Goal: Task Accomplishment & Management: Use online tool/utility

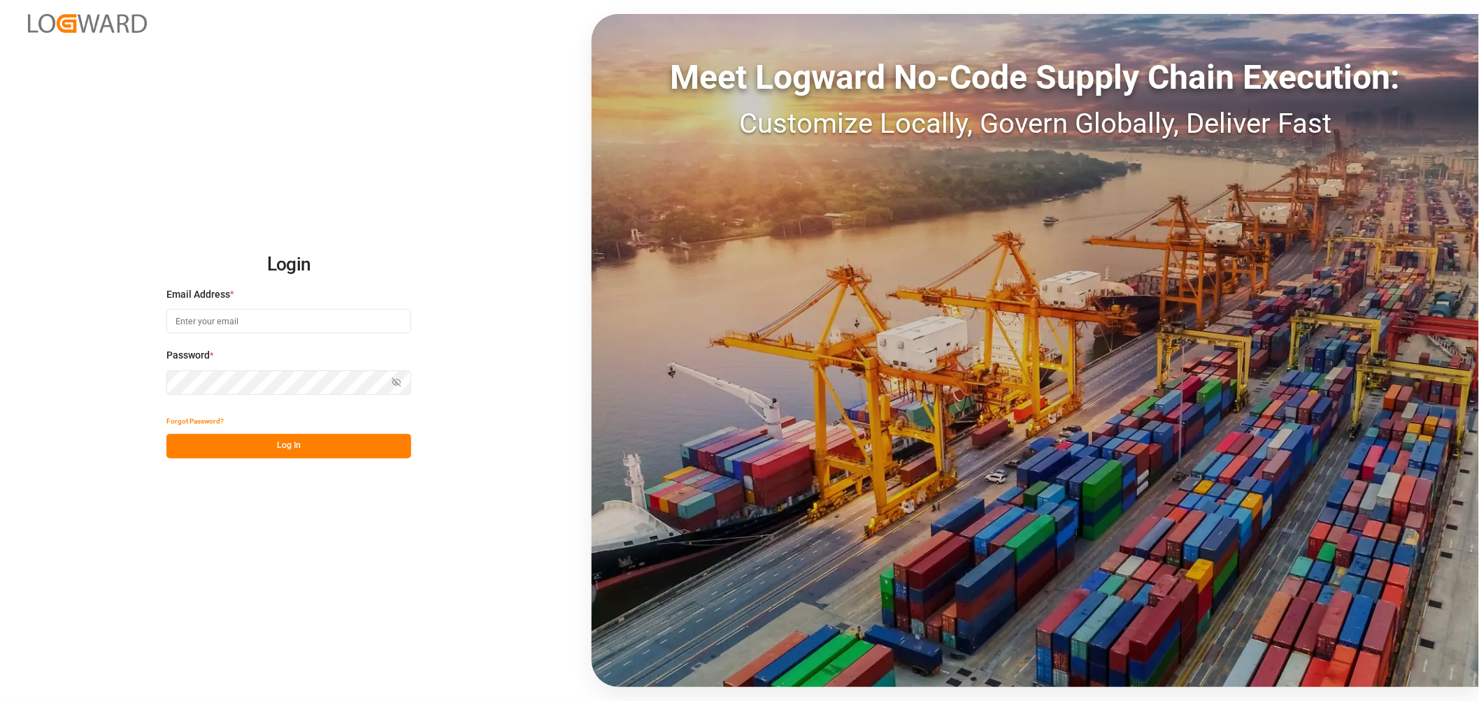
type input "thorsten.schneider@fiege.com"
click at [322, 450] on button "Log In" at bounding box center [288, 446] width 245 height 24
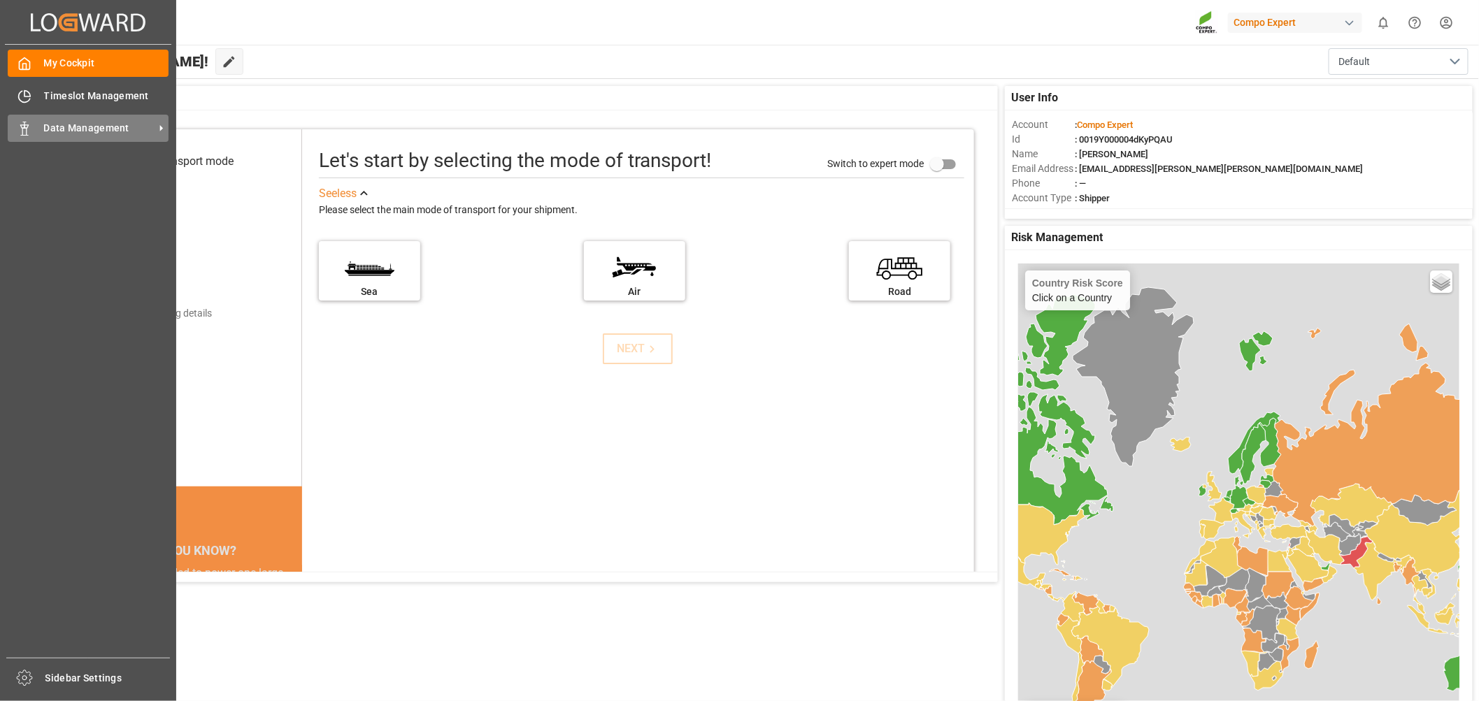
click at [100, 121] on span "Data Management" at bounding box center [99, 128] width 111 height 15
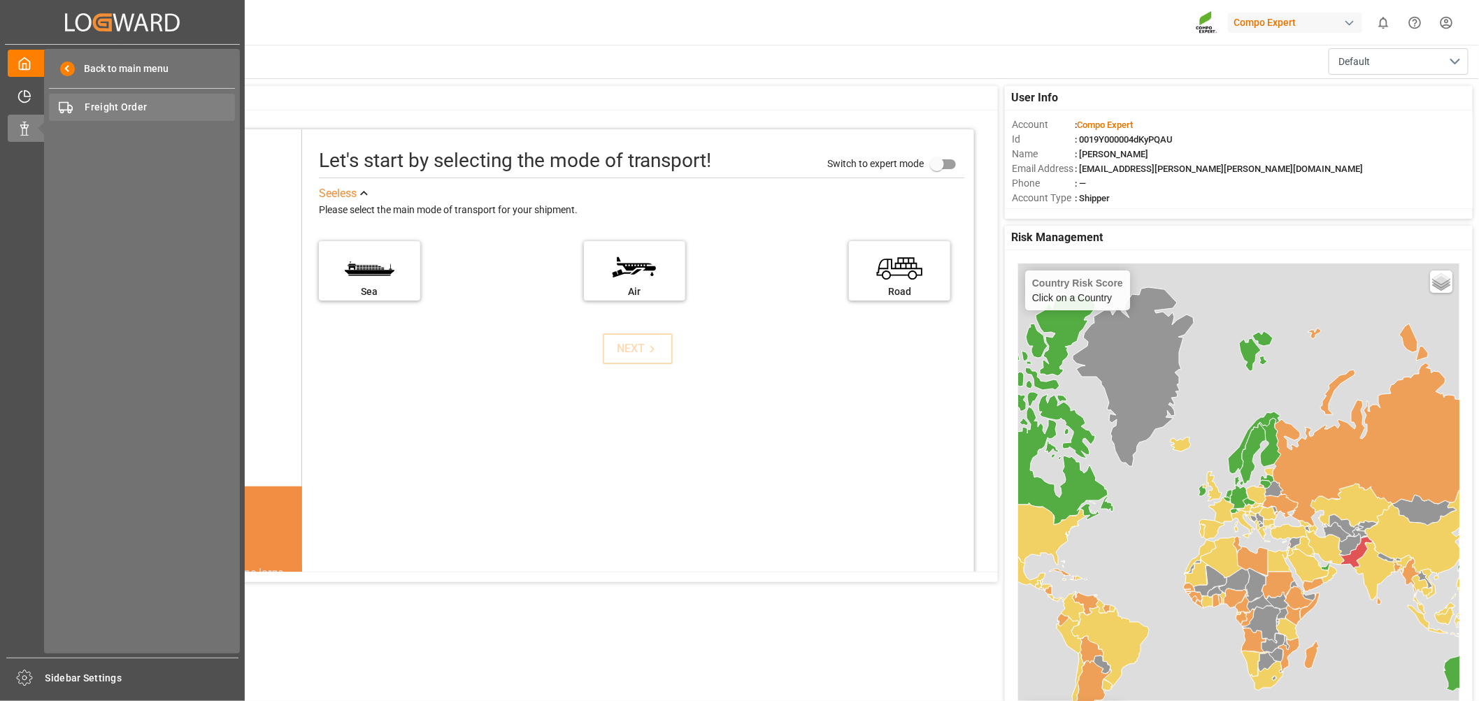
click at [107, 107] on span "Freight Order" at bounding box center [160, 107] width 150 height 15
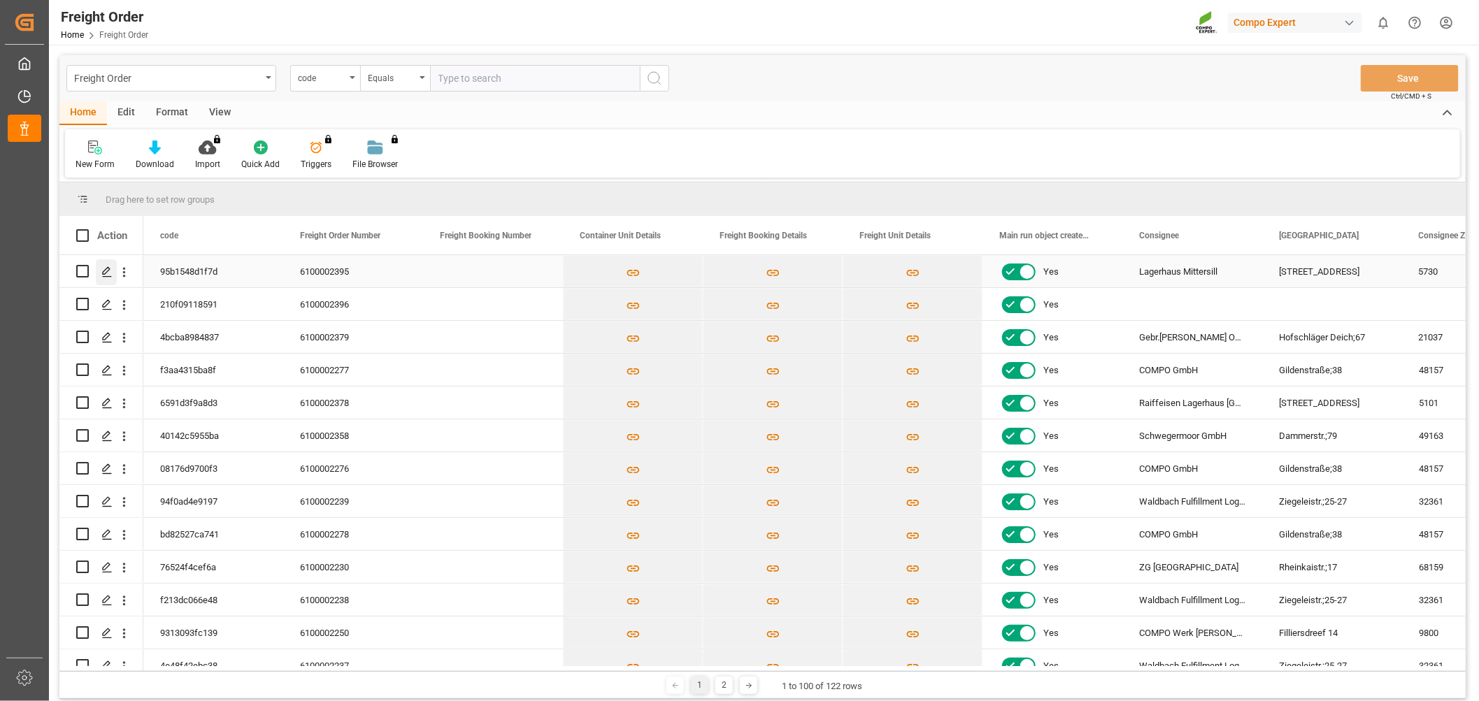
click at [106, 275] on icon "Press SPACE to select this row." at bounding box center [106, 271] width 11 height 11
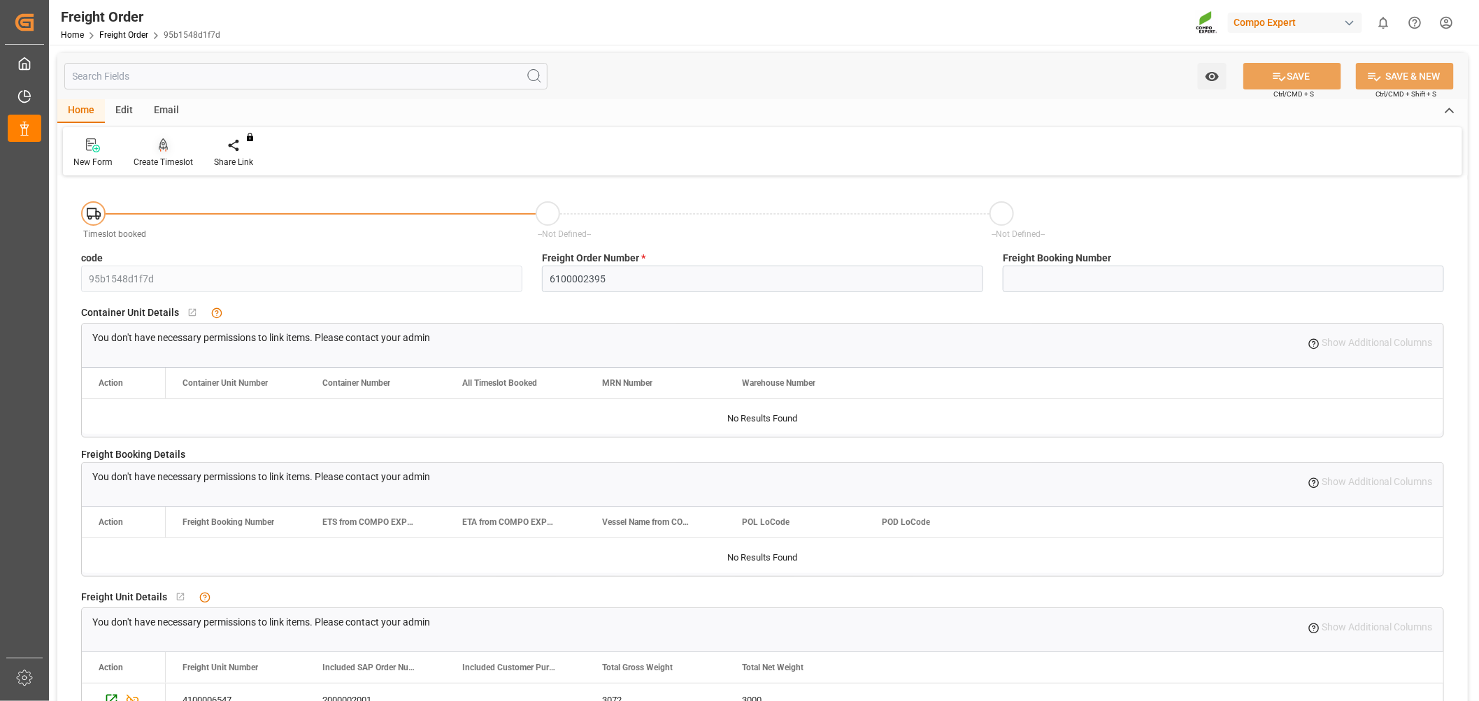
click at [169, 150] on div at bounding box center [163, 145] width 59 height 15
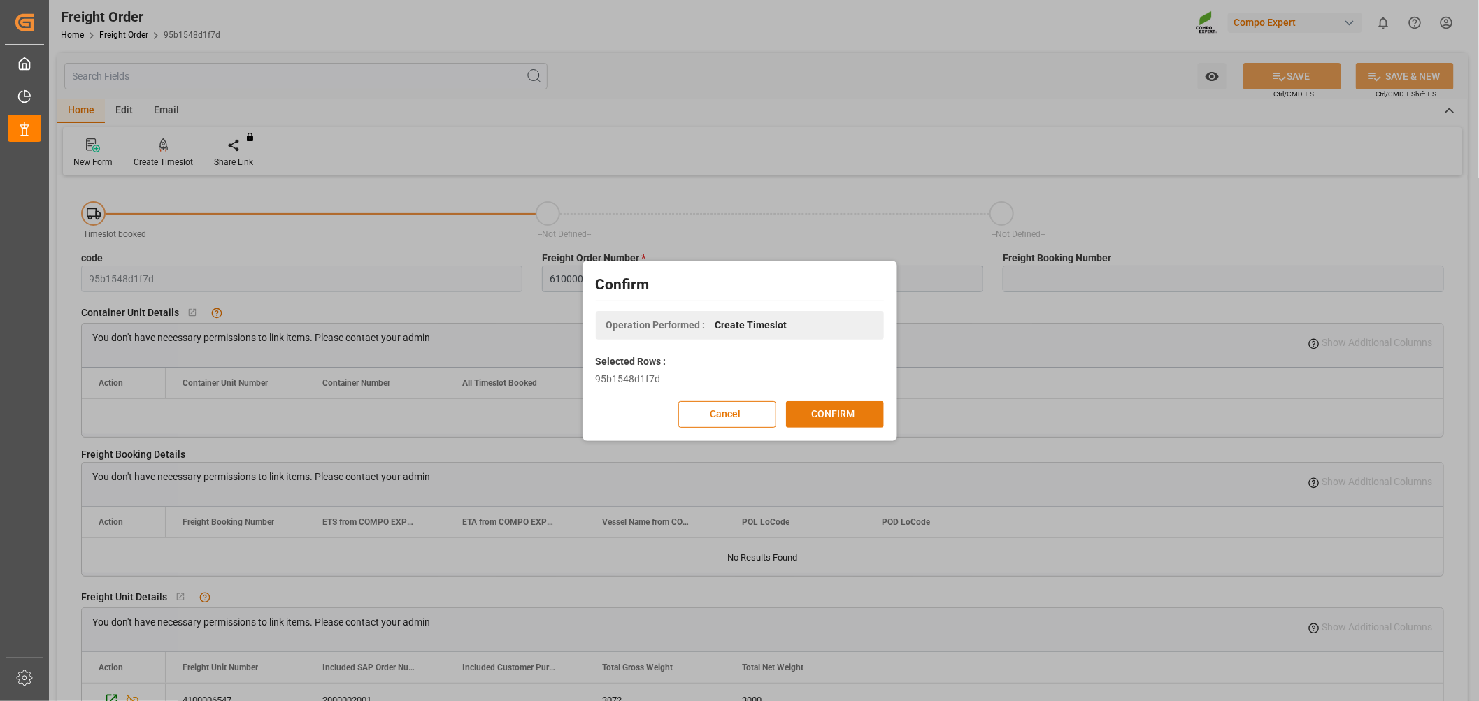
click at [820, 417] on button "CONFIRM" at bounding box center [835, 414] width 98 height 27
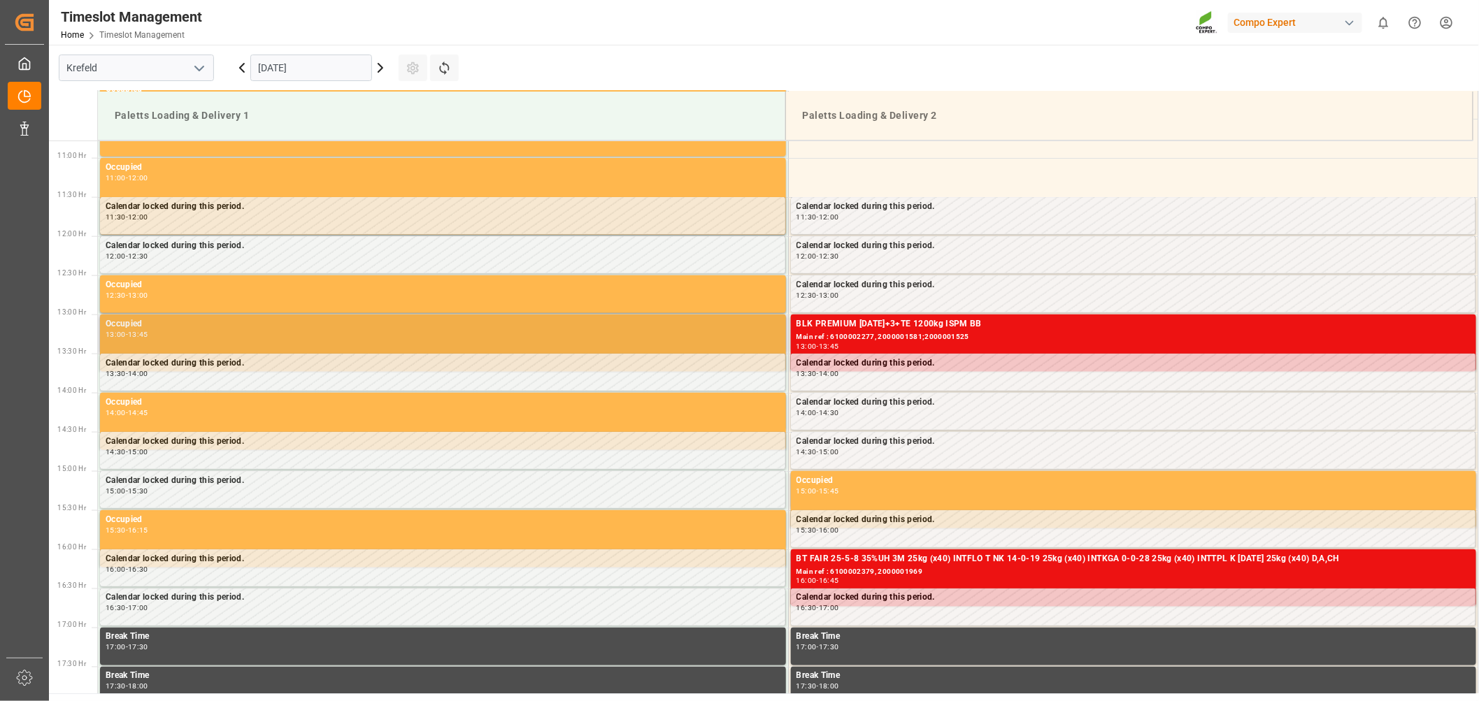
scroll to position [852, 0]
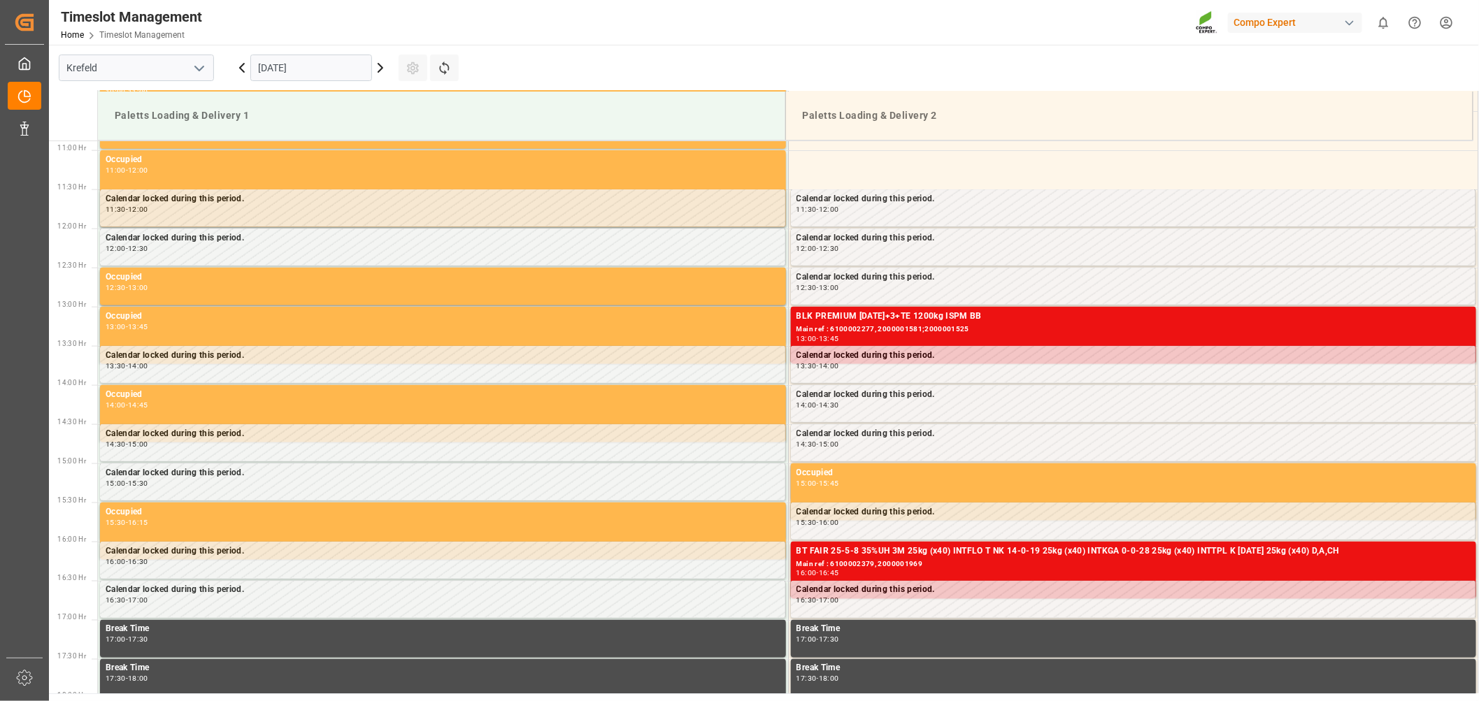
click at [380, 66] on icon at bounding box center [380, 68] width 4 height 8
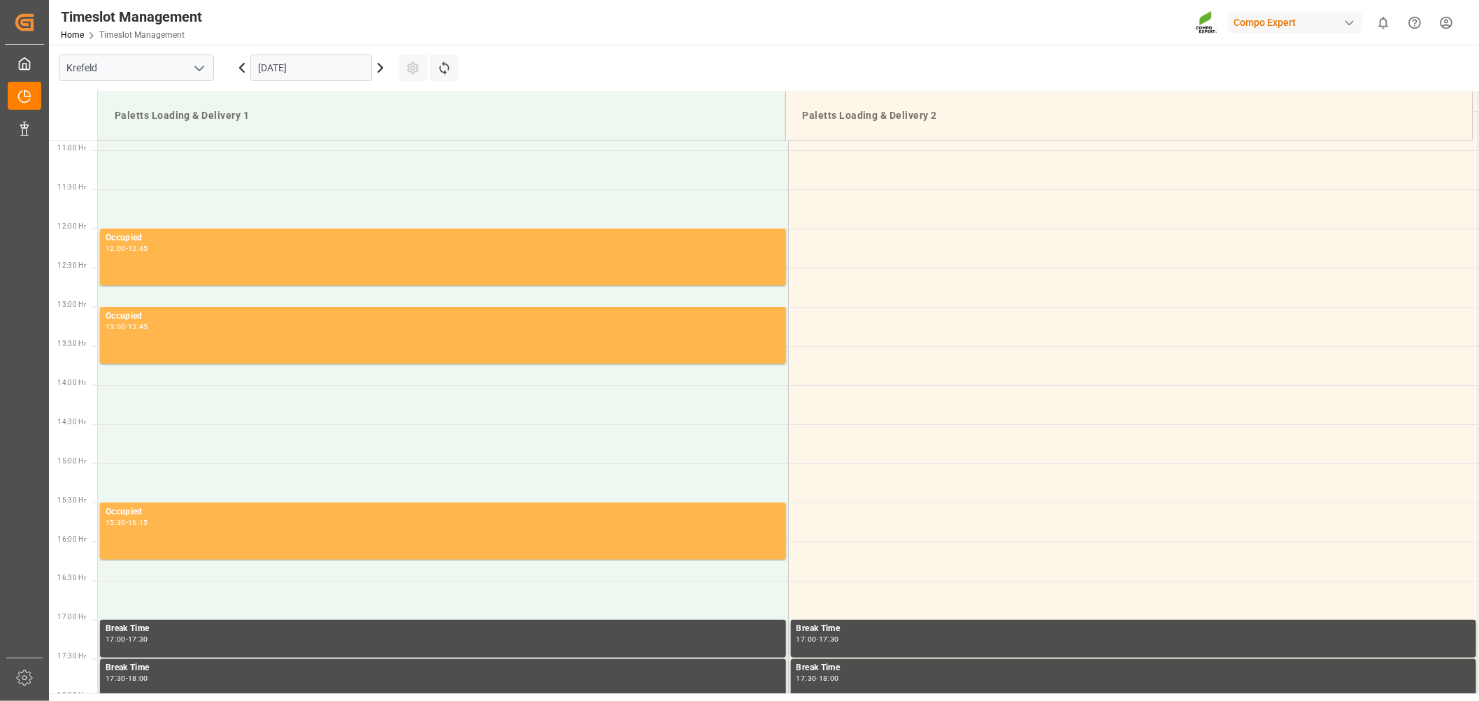
click at [378, 66] on icon at bounding box center [380, 67] width 17 height 17
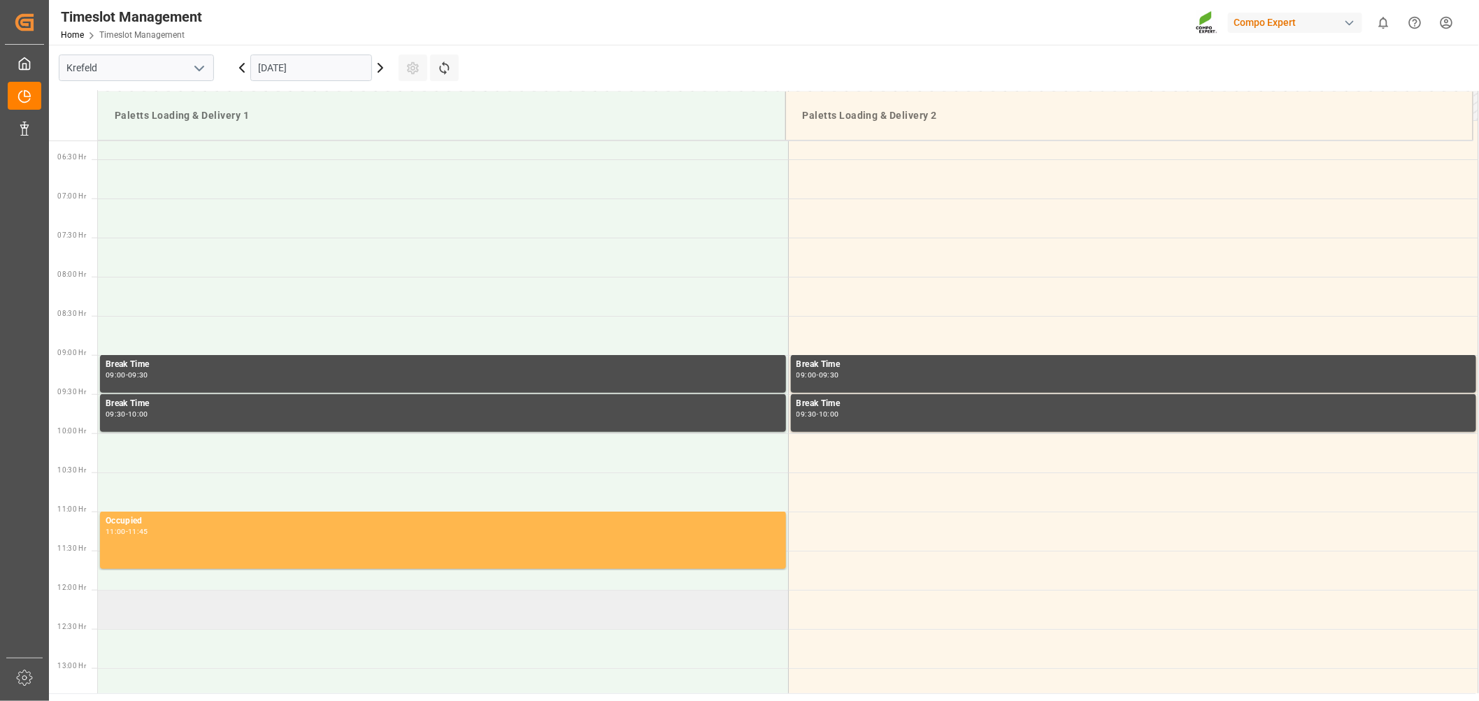
scroll to position [464, 0]
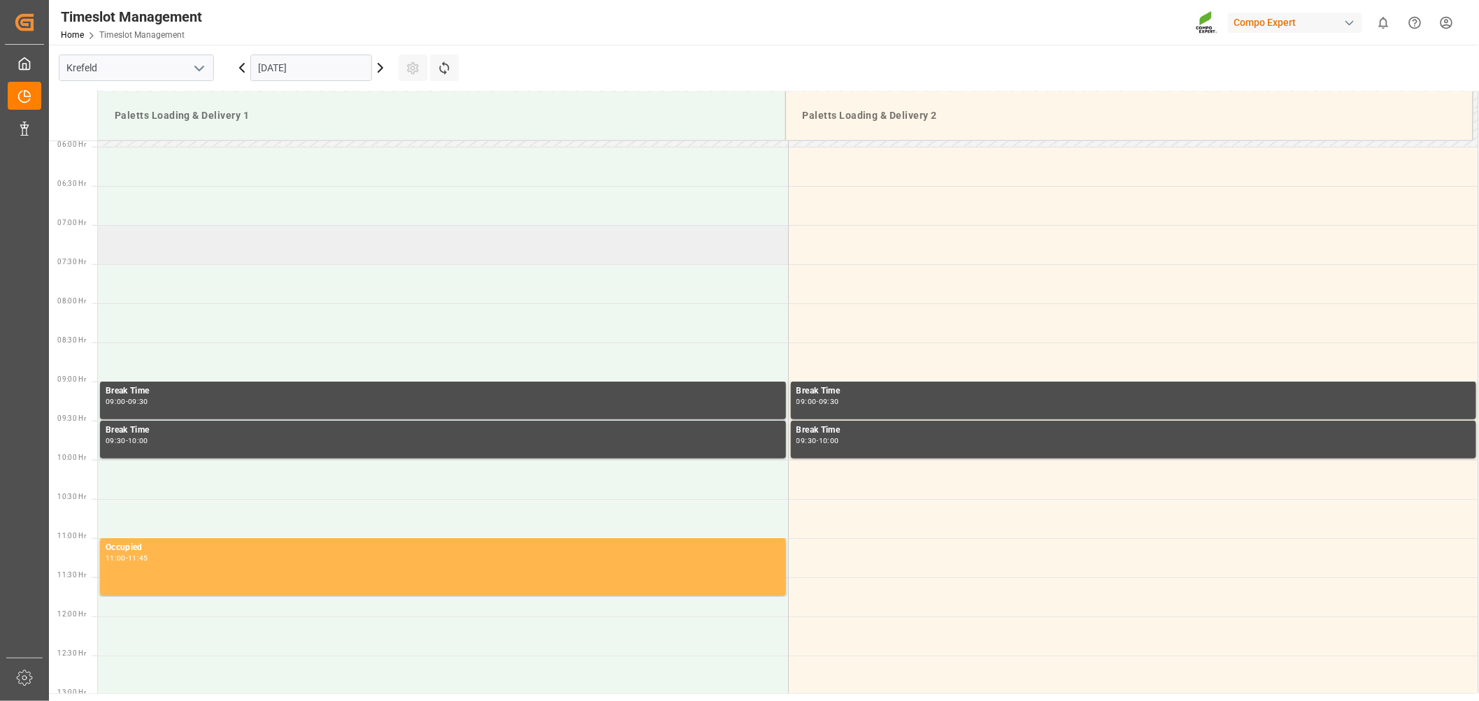
click at [147, 245] on td at bounding box center [443, 244] width 690 height 39
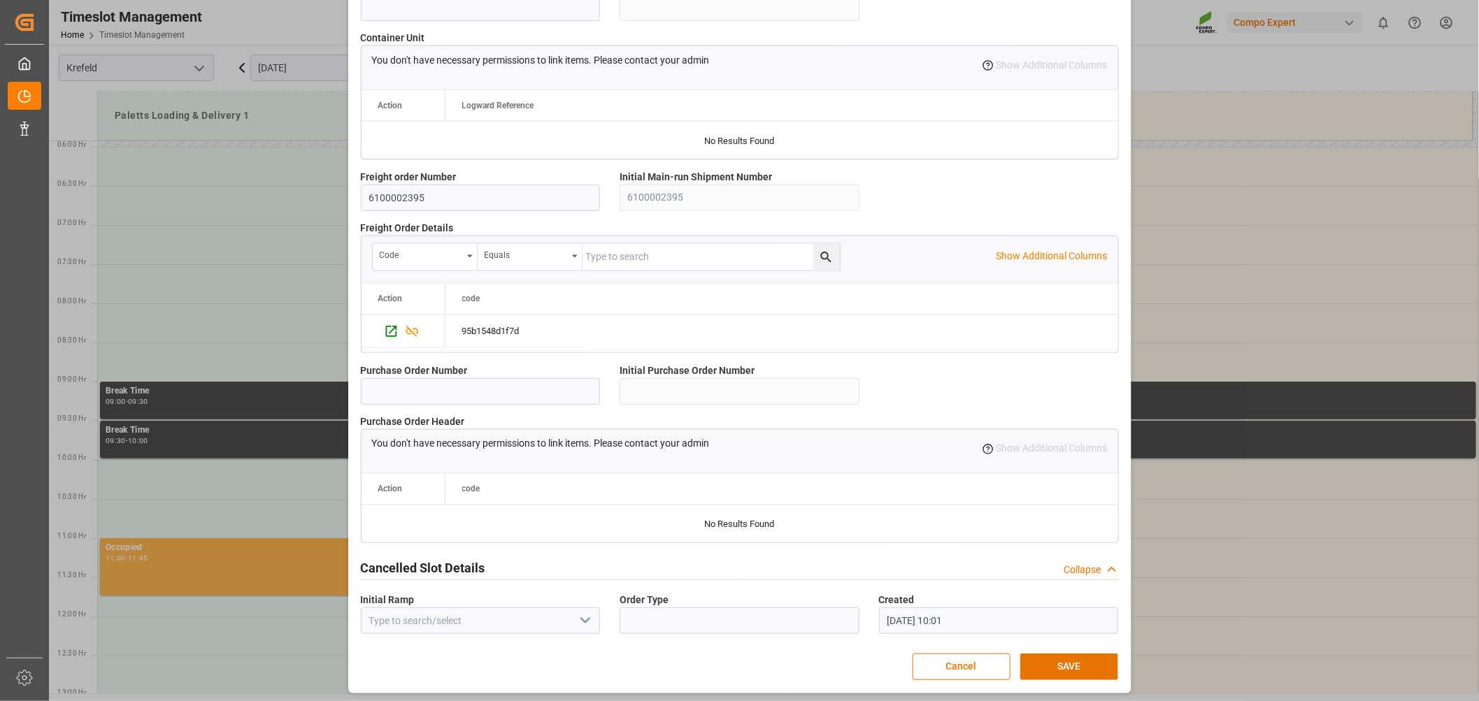
scroll to position [1141, 0]
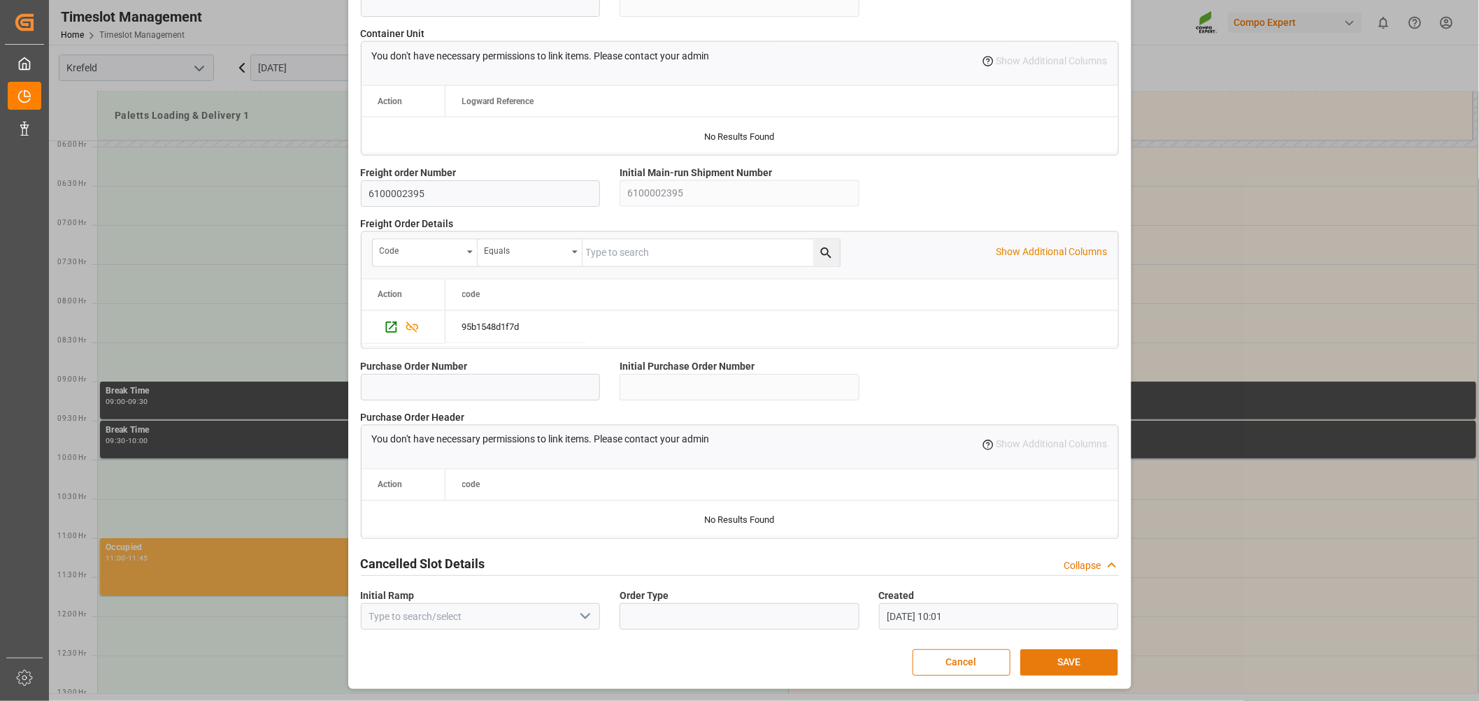
click at [1063, 664] on button "SAVE" at bounding box center [1069, 663] width 98 height 27
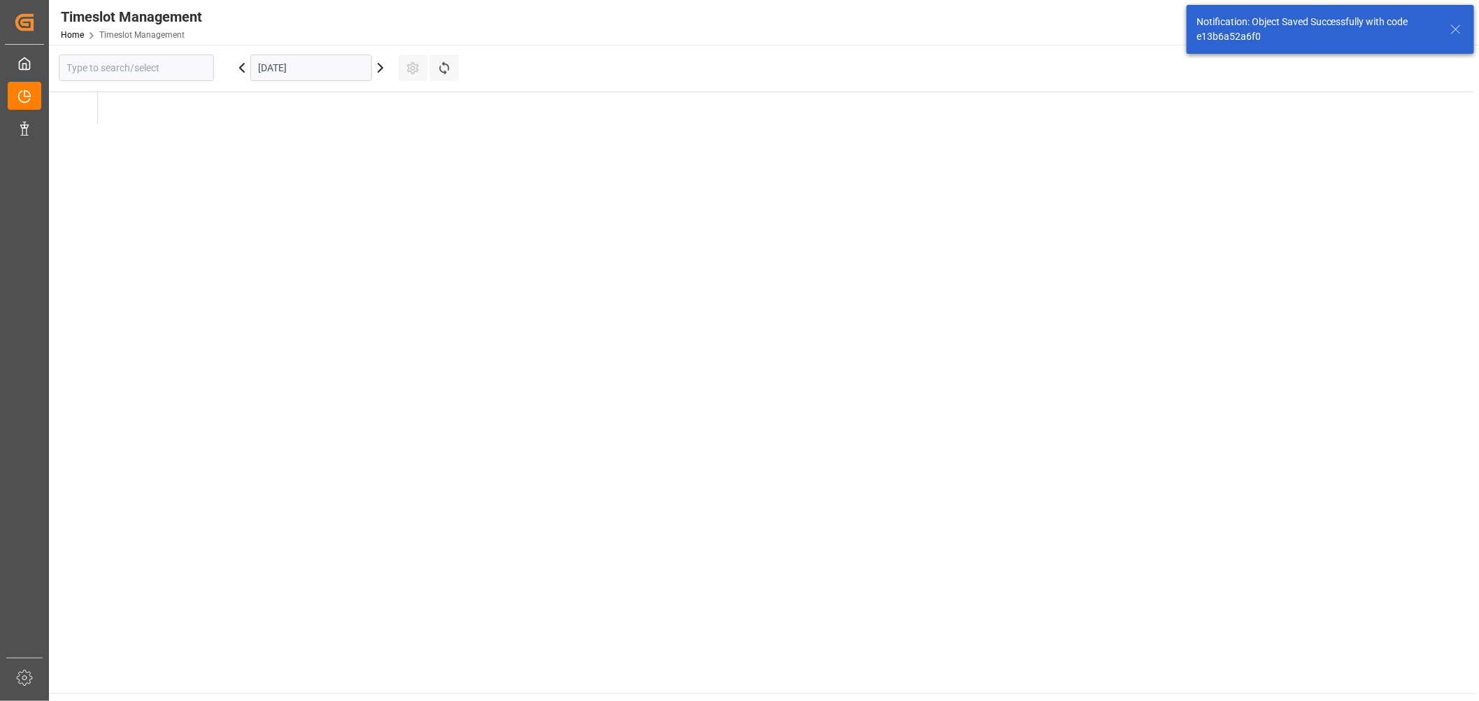
type input "Krefeld"
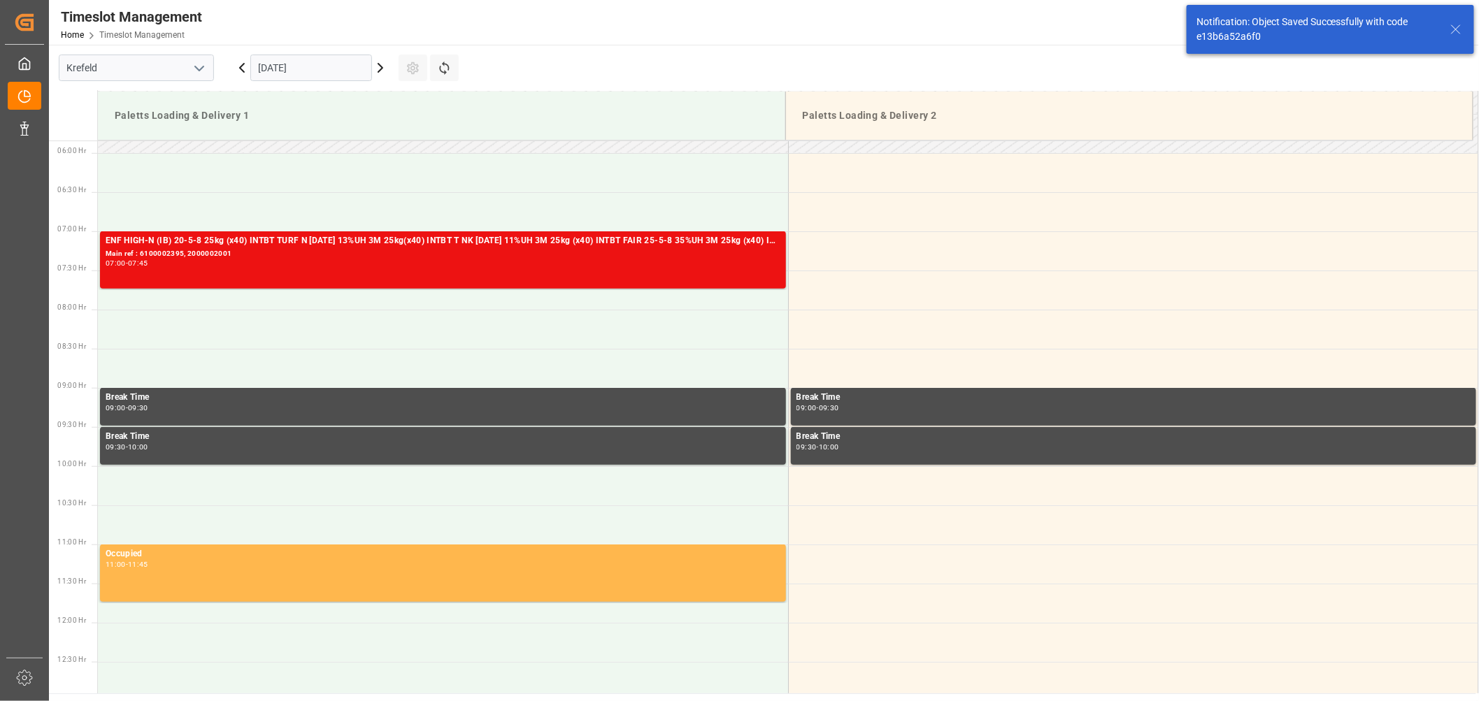
scroll to position [460, 0]
